Goal: Find specific page/section: Find specific page/section

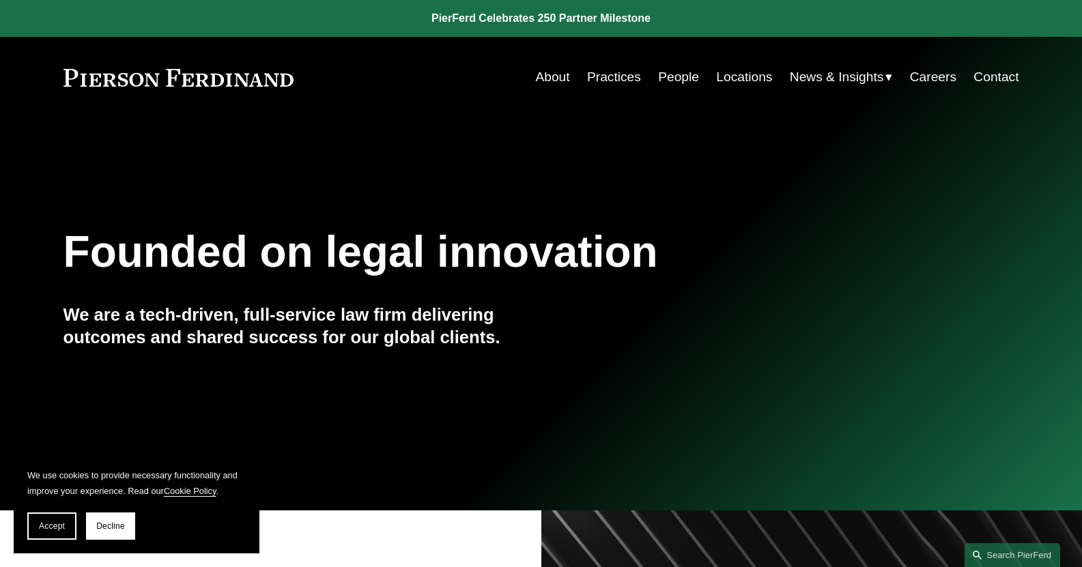
click at [683, 79] on link "People" at bounding box center [678, 77] width 41 height 26
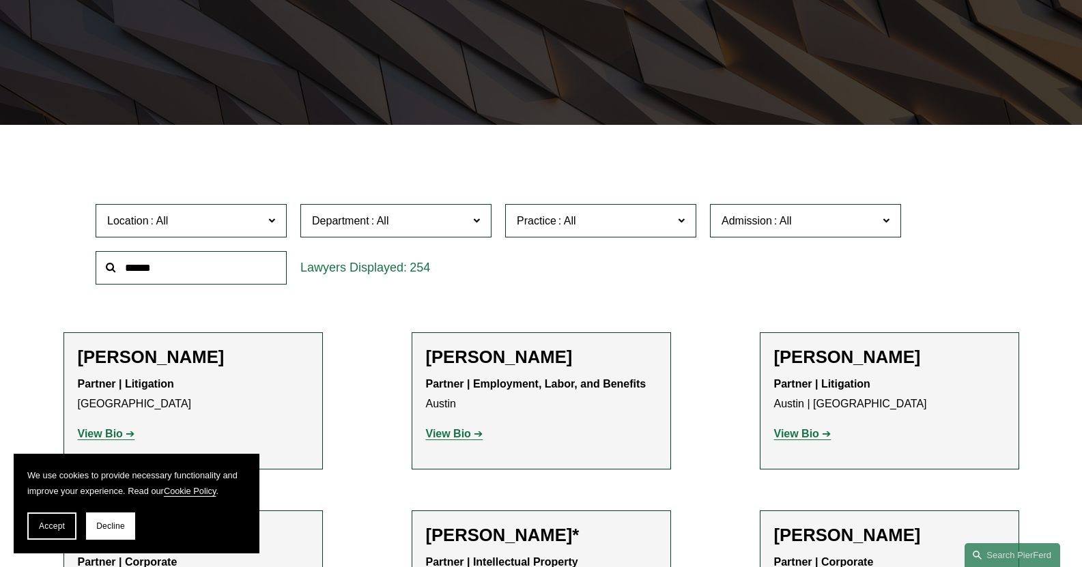
scroll to position [273, 0]
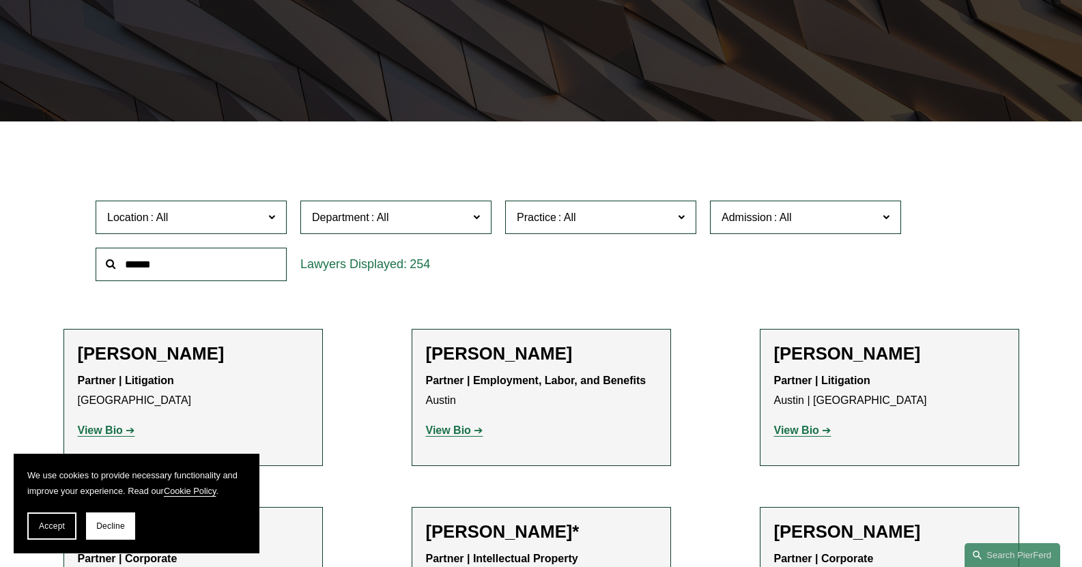
click at [760, 217] on span "Admission" at bounding box center [747, 218] width 51 height 12
click at [0, 0] on link "[US_STATE]" at bounding box center [0, 0] width 0 height 0
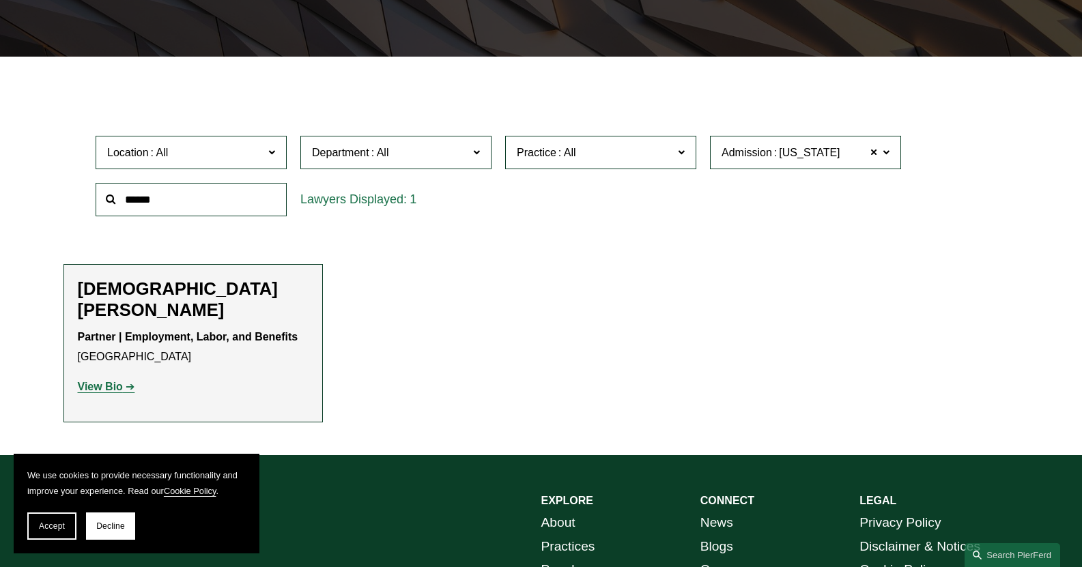
scroll to position [341, 0]
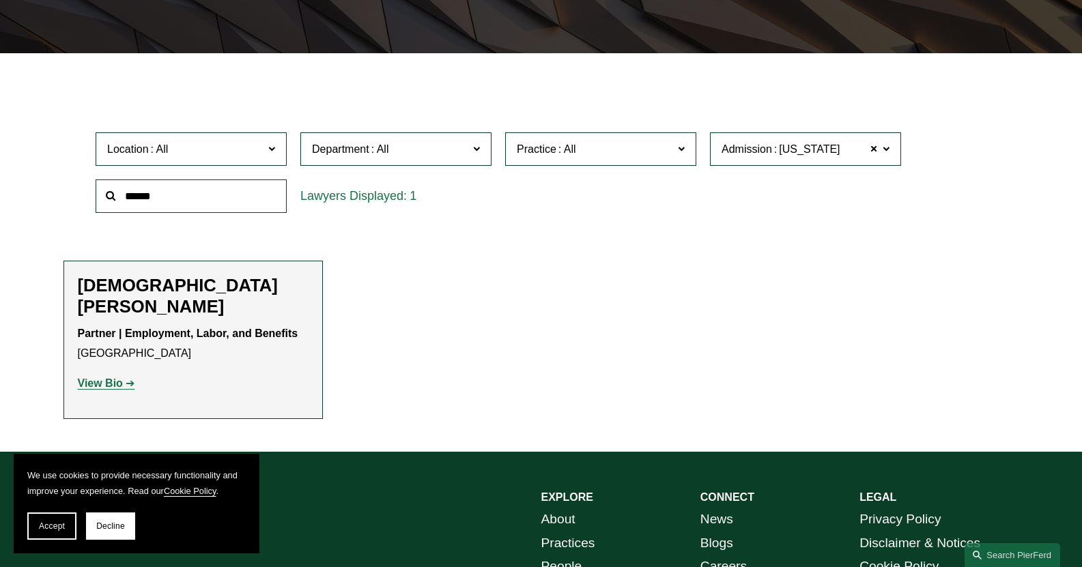
click at [103, 378] on strong "View Bio" at bounding box center [100, 384] width 45 height 12
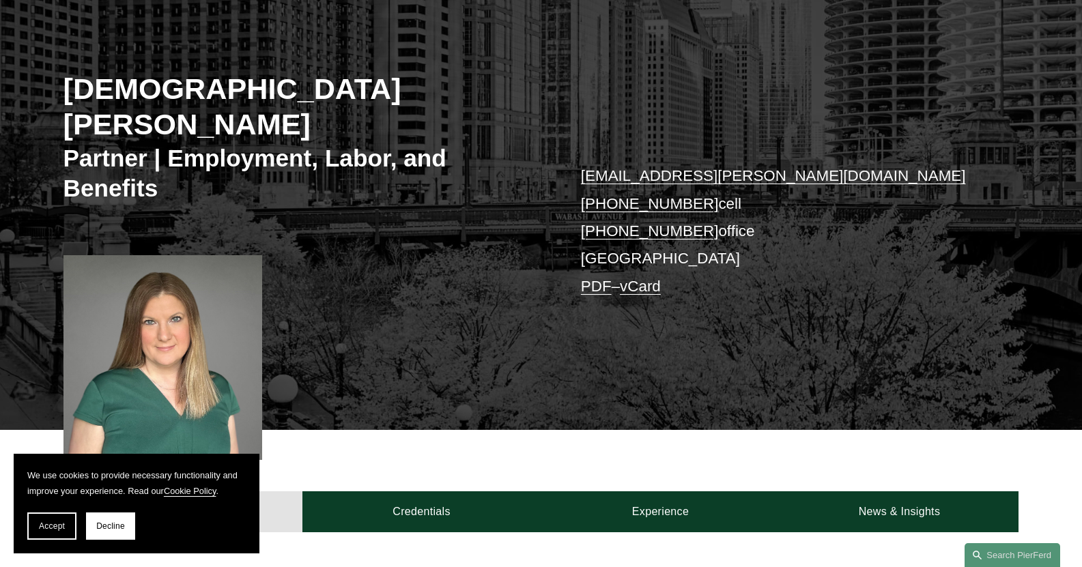
scroll to position [205, 0]
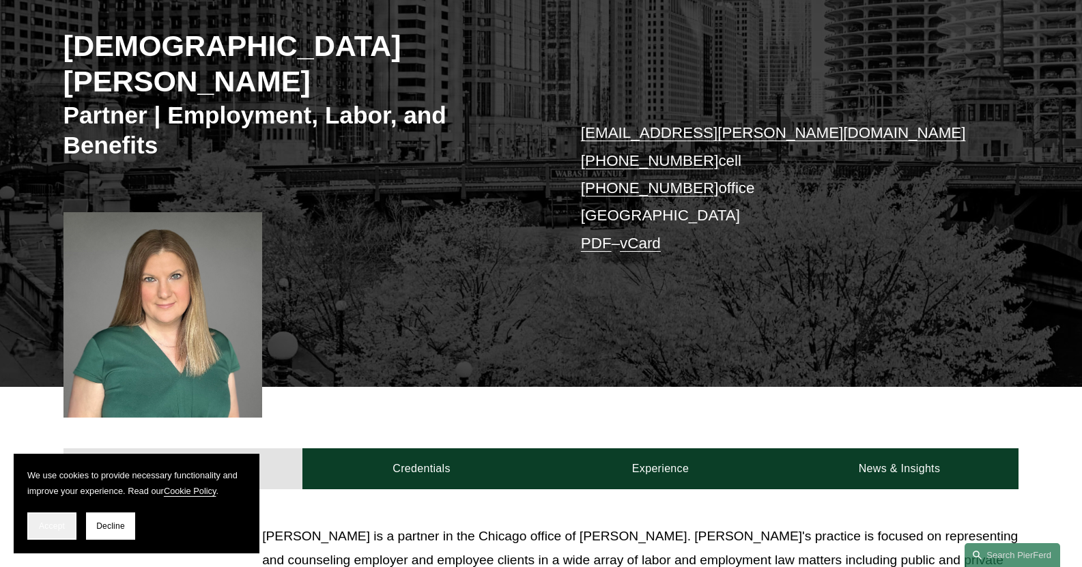
click at [62, 526] on span "Accept" at bounding box center [52, 527] width 26 height 10
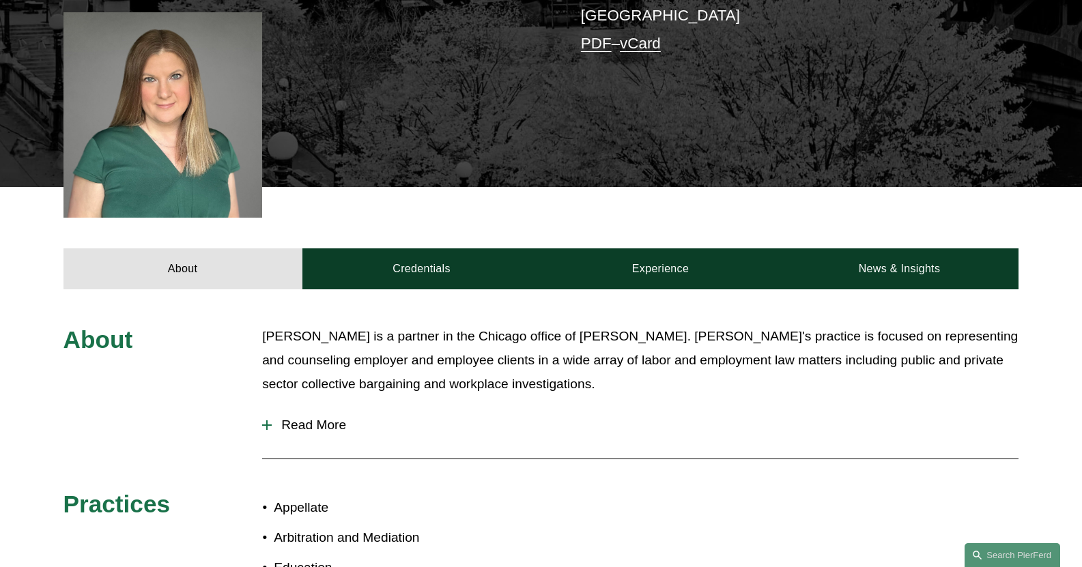
scroll to position [410, 0]
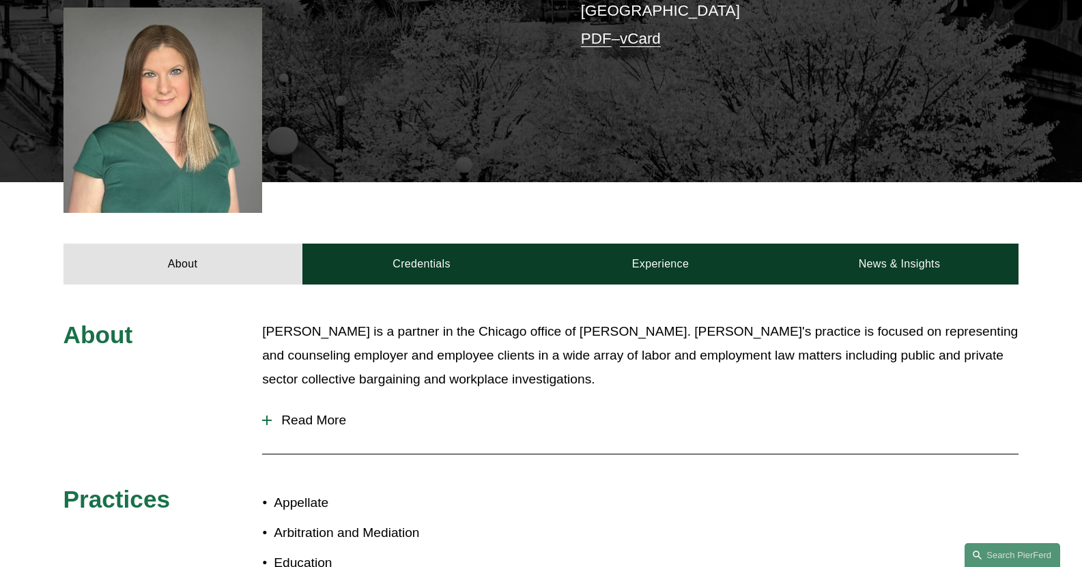
click at [316, 413] on span "Read More" at bounding box center [645, 420] width 747 height 15
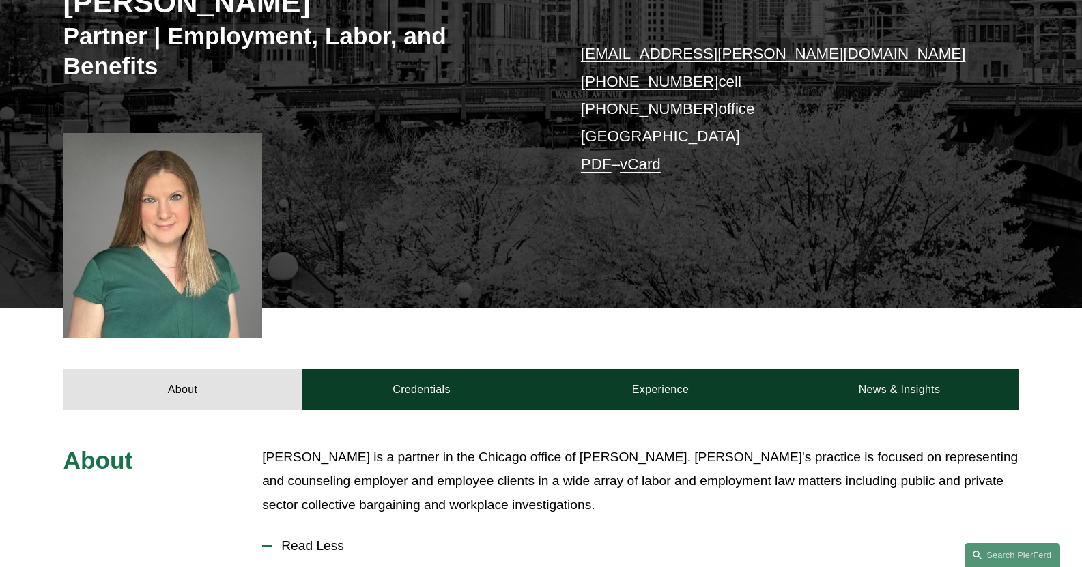
scroll to position [273, 0]
